Goal: Transaction & Acquisition: Obtain resource

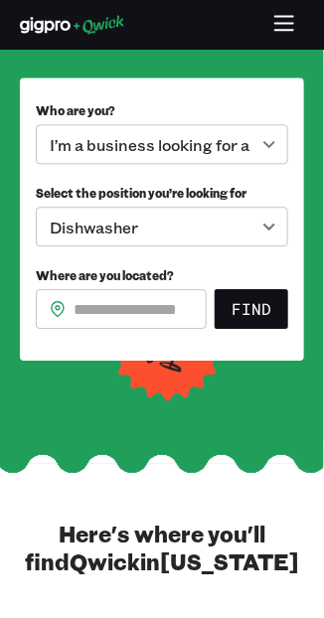
scroll to position [405, 0]
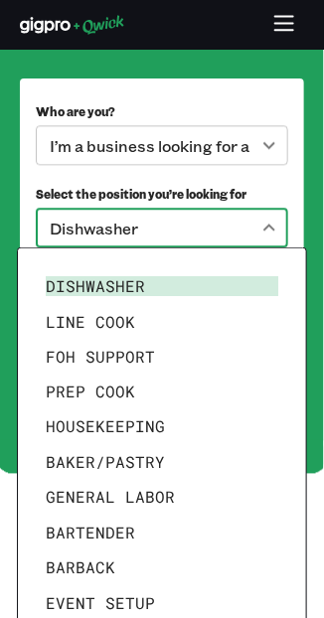
click at [146, 496] on li "General Labor" at bounding box center [162, 498] width 249 height 36
type input "**********"
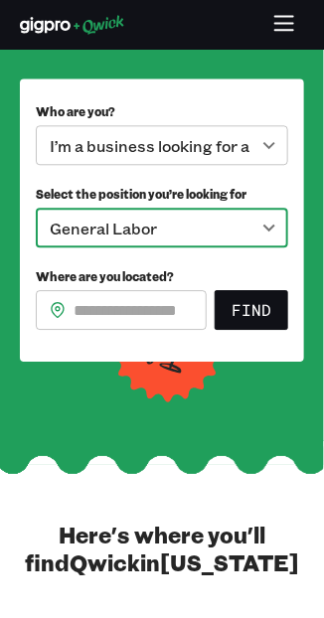
click at [130, 299] on input "Where are you located?" at bounding box center [140, 310] width 133 height 40
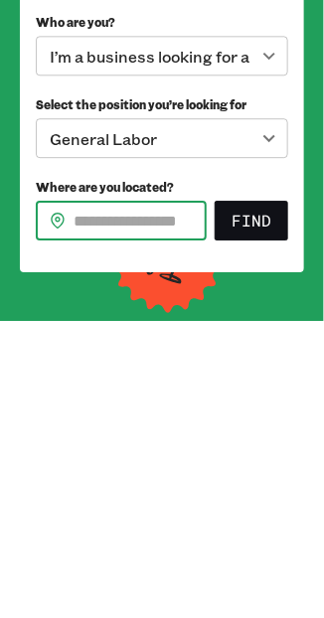
scroll to position [197, 0]
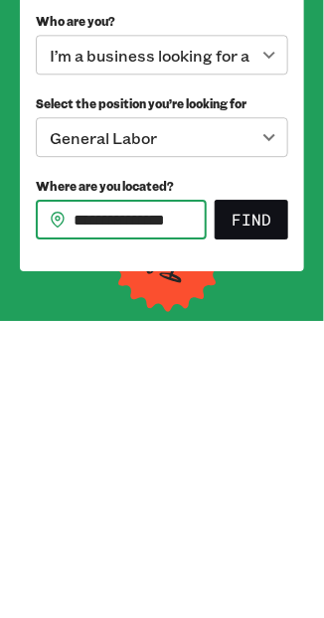
click at [269, 514] on button "Find" at bounding box center [252, 518] width 74 height 40
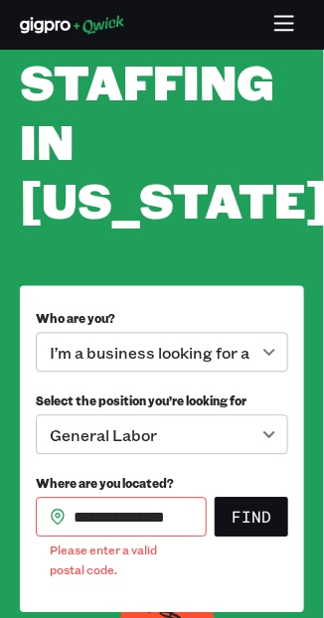
click at [192, 513] on input "**********" at bounding box center [140, 518] width 133 height 40
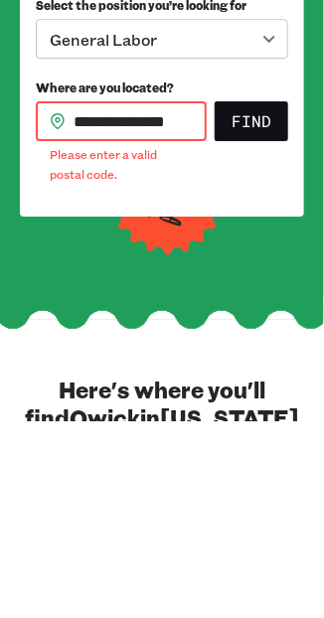
scroll to position [397, 0]
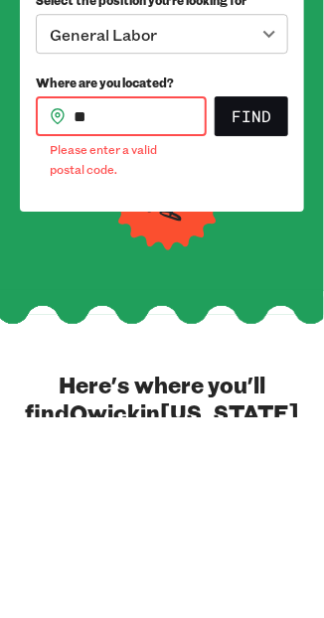
type input "*"
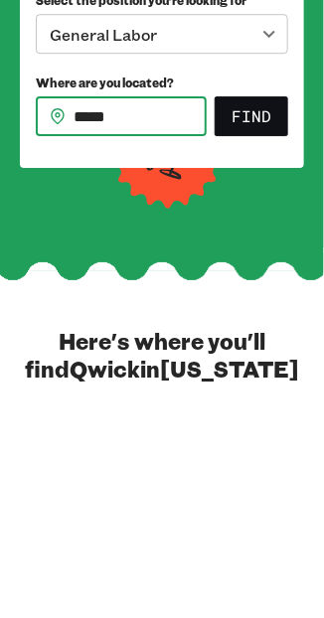
type input "*****"
click at [263, 310] on button "Find" at bounding box center [252, 318] width 74 height 40
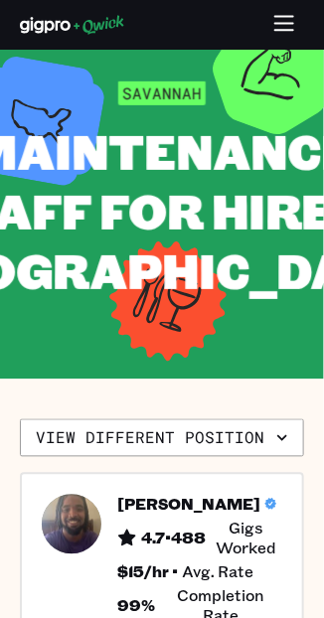
scroll to position [48, 0]
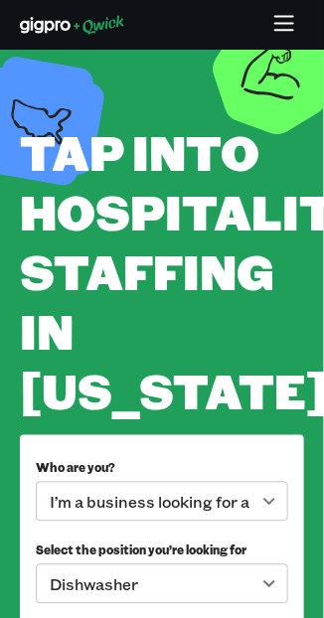
scroll to position [397, 0]
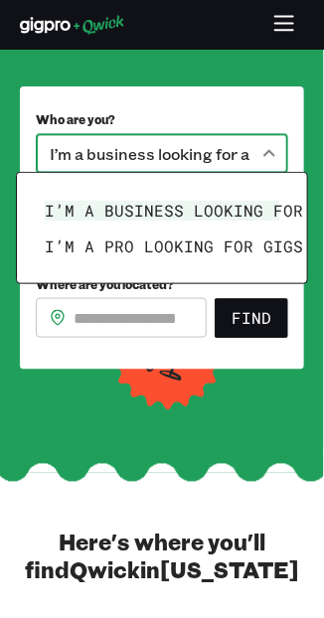
click at [206, 241] on li "I’m a pro looking for Gigs as a" at bounding box center [162, 247] width 251 height 36
type input "***"
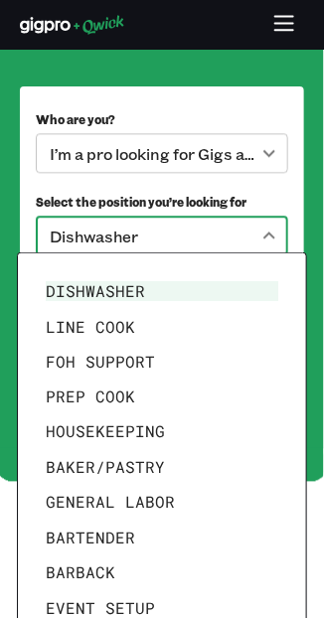
click at [151, 503] on li "General Labor" at bounding box center [162, 503] width 249 height 36
type input "**********"
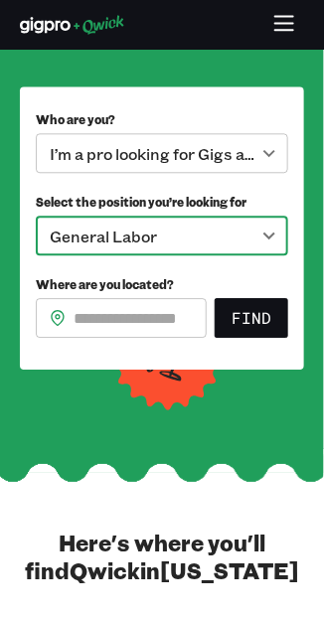
click at [171, 311] on input "Where are you located?" at bounding box center [140, 318] width 133 height 40
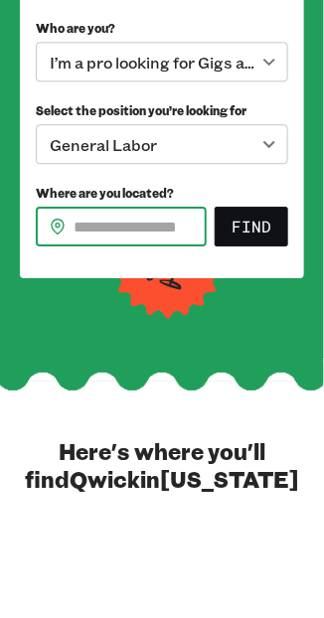
scroll to position [405, 0]
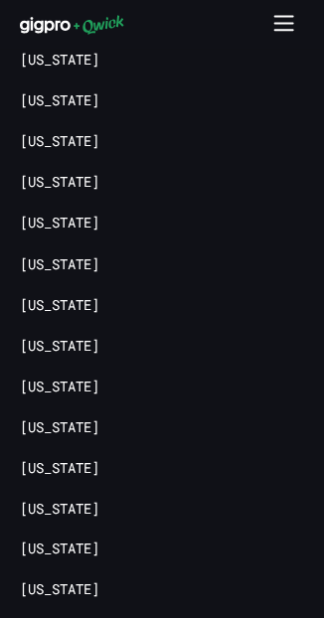
scroll to position [6196, 0]
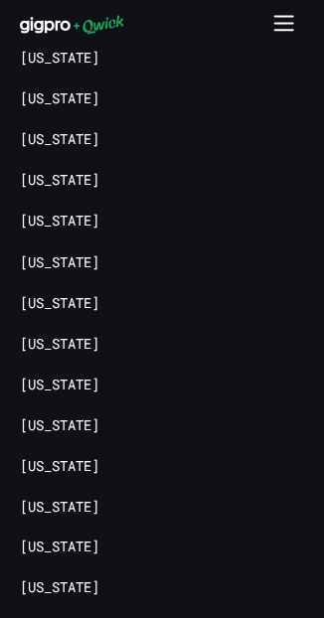
click at [99, 580] on link "[US_STATE]" at bounding box center [60, 589] width 80 height 19
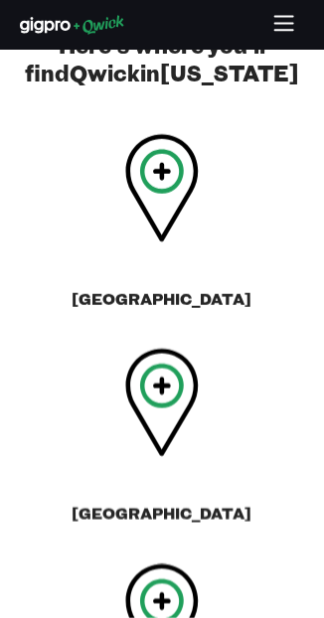
scroll to position [896, 0]
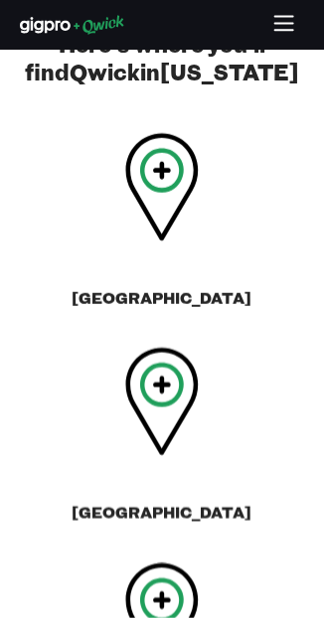
click at [125, 564] on icon at bounding box center [162, 618] width 74 height 108
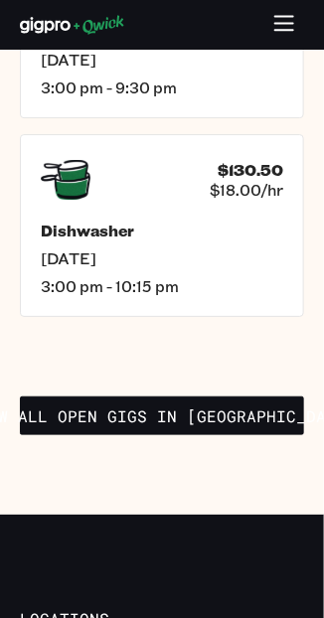
scroll to position [5335, 0]
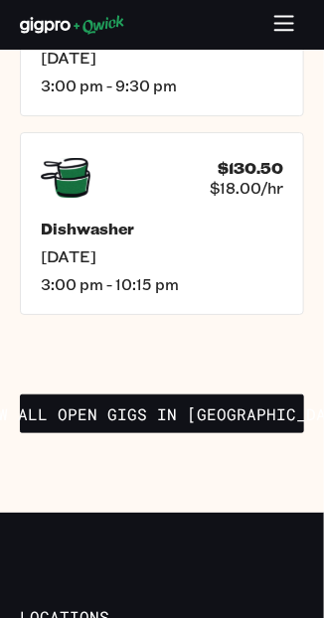
click at [202, 395] on link "View all open gigs in Charleston" at bounding box center [162, 415] width 284 height 40
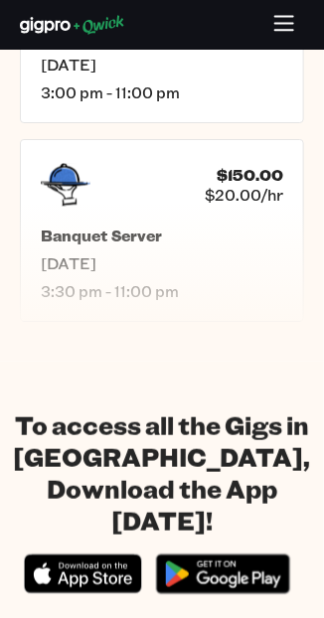
scroll to position [3042, 0]
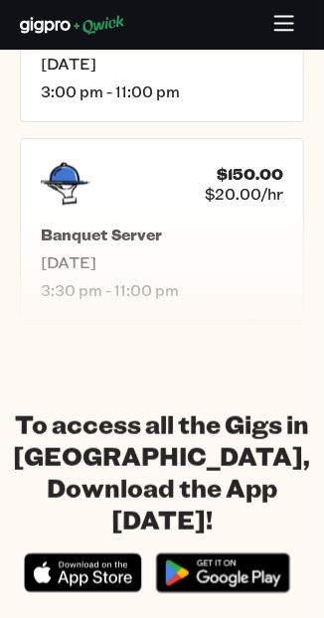
click at [297, 17] on button "button" at bounding box center [284, 25] width 39 height 39
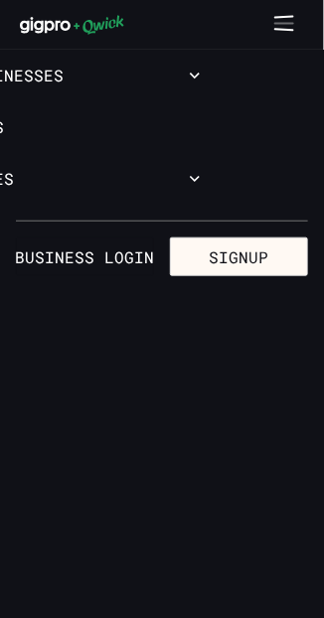
scroll to position [0, 0]
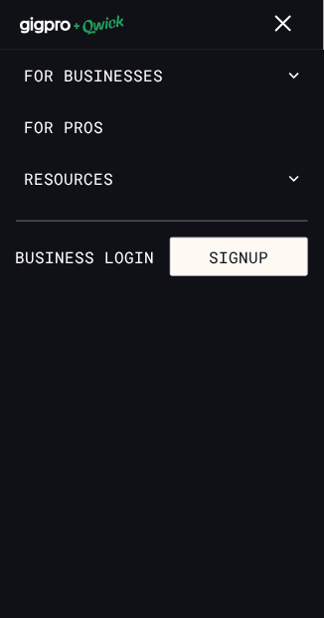
click at [295, 17] on icon "button" at bounding box center [284, 25] width 23 height 23
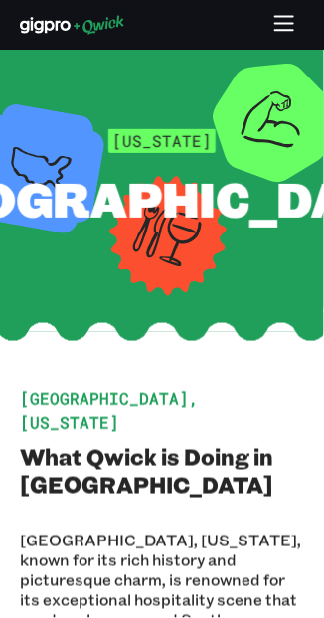
click at [289, 24] on icon "button" at bounding box center [284, 25] width 23 height 23
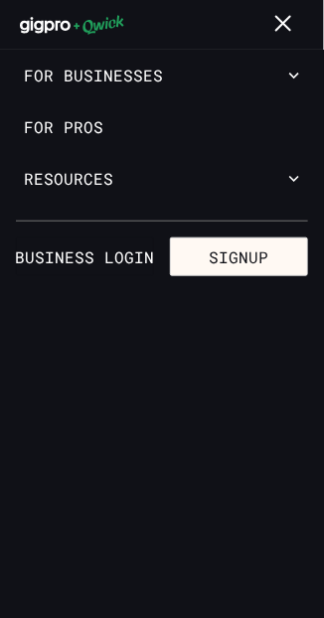
click at [288, 32] on icon "button" at bounding box center [284, 25] width 23 height 23
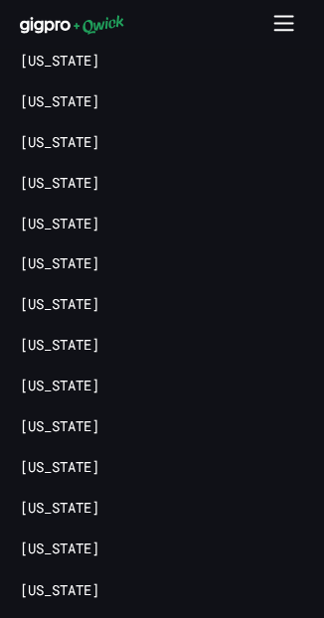
scroll to position [4124, 0]
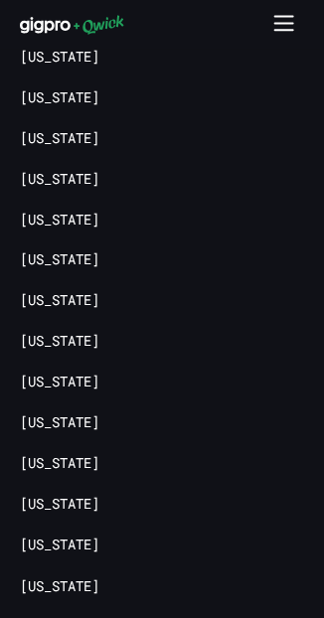
click at [99, 579] on link "[US_STATE]" at bounding box center [60, 588] width 80 height 19
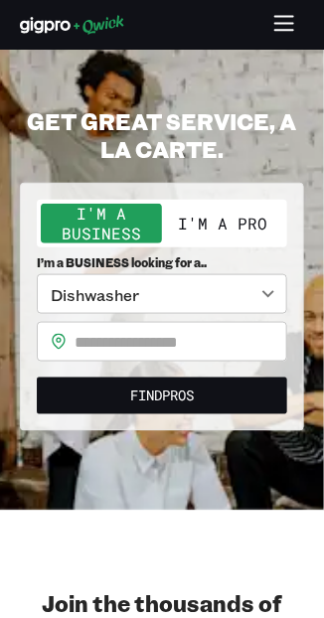
scroll to position [20, 0]
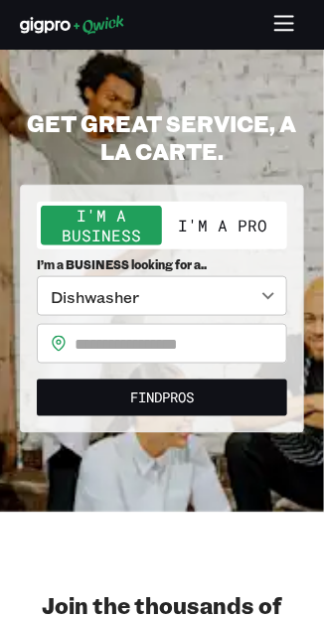
click at [268, 292] on body "**********" at bounding box center [162, 289] width 324 height 618
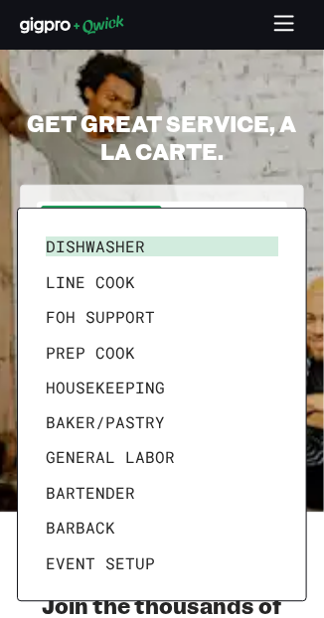
click at [153, 455] on li "General Labor" at bounding box center [162, 458] width 249 height 36
type input "**********"
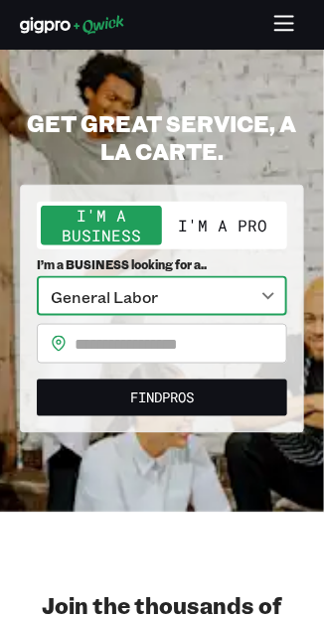
click at [172, 345] on input "text" at bounding box center [181, 344] width 213 height 40
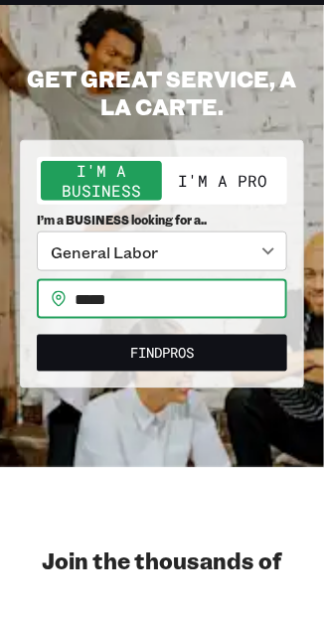
type input "*****"
click at [282, 132] on h2 "GET GREAT SERVICE, A LA CARTE." at bounding box center [162, 137] width 284 height 56
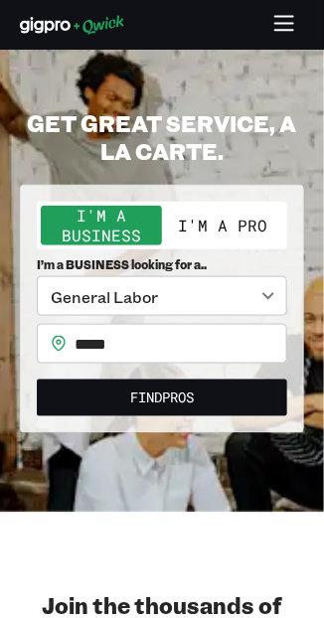
click at [193, 398] on button "Find Pros" at bounding box center [162, 398] width 251 height 37
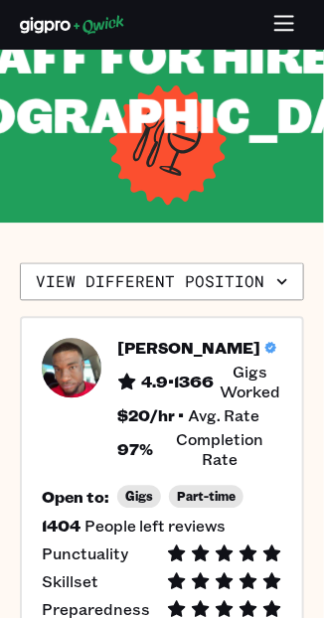
scroll to position [206, 0]
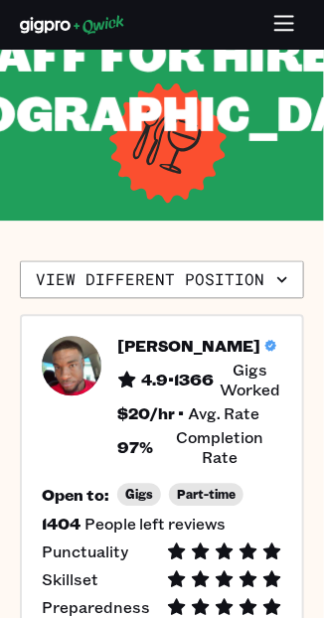
click at [285, 283] on icon "button" at bounding box center [282, 280] width 10 height 6
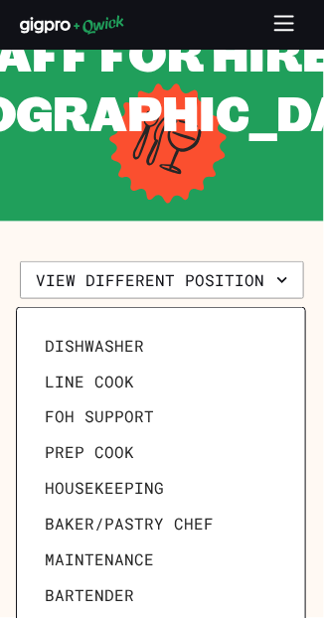
click at [133, 481] on span "Housekeeping" at bounding box center [104, 489] width 119 height 20
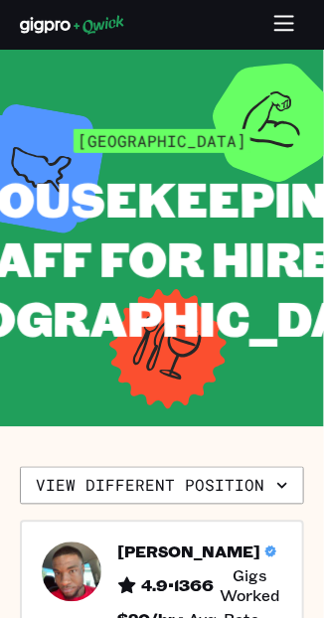
click at [287, 496] on icon "button" at bounding box center [282, 486] width 20 height 20
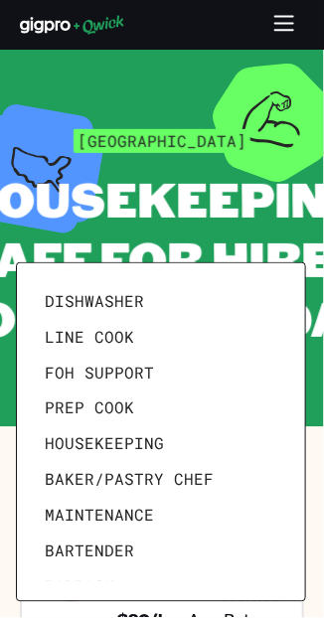
click at [117, 512] on span "Maintenance" at bounding box center [99, 516] width 109 height 20
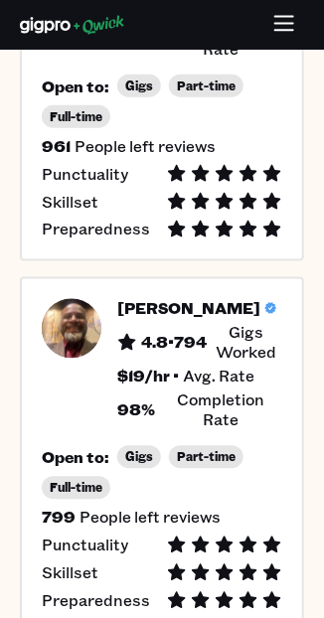
scroll to position [960, 0]
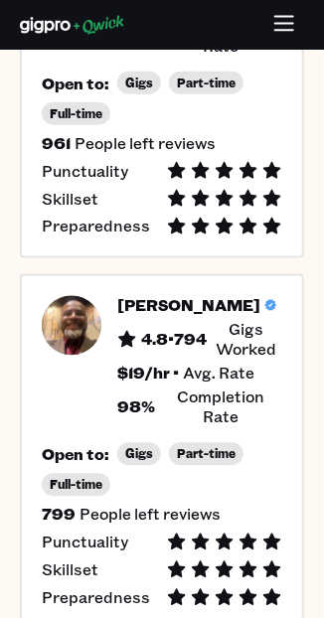
click at [191, 350] on h5 "4.8 • 794" at bounding box center [174, 340] width 66 height 20
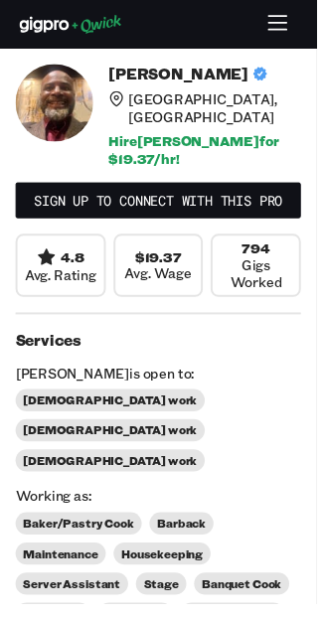
click at [200, 113] on div "[PERSON_NAME] Charleston, SC Hire [PERSON_NAME] for $ 19.37 /hr!" at bounding box center [209, 118] width 197 height 105
click at [93, 96] on img at bounding box center [56, 106] width 80 height 80
click at [197, 136] on h6 "Hire [PERSON_NAME] for $ 19.37 /hr!" at bounding box center [209, 153] width 197 height 35
click at [172, 187] on link "Sign up to connect with this Pro" at bounding box center [162, 205] width 292 height 37
